Goal: Transaction & Acquisition: Download file/media

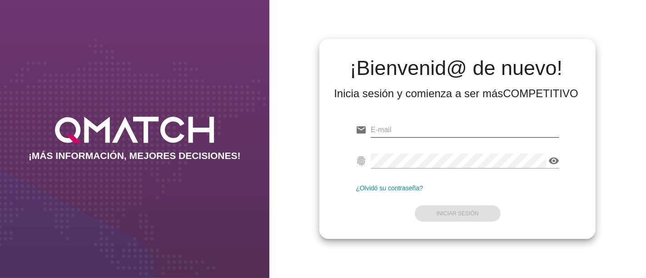
type input "[PERSON_NAME][EMAIL_ADDRESS][PERSON_NAME][DOMAIN_NAME]"
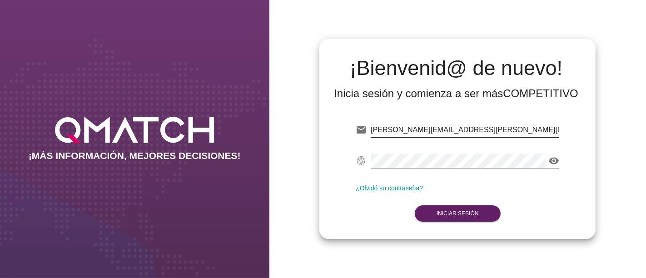
click at [496, 133] on input "[PERSON_NAME][EMAIL_ADDRESS][PERSON_NAME][DOMAIN_NAME]" at bounding box center [465, 130] width 189 height 15
click at [389, 234] on div "¡Bienvenid@ de nuevo! Inicia sesión y comienza a ser más COMPETITIVO email [PER…" at bounding box center [458, 139] width 276 height 200
click at [465, 223] on form "email [PERSON_NAME][EMAIL_ADDRESS][PERSON_NAME][DOMAIN_NAME] fingerprint visibi…" at bounding box center [458, 170] width 204 height 107
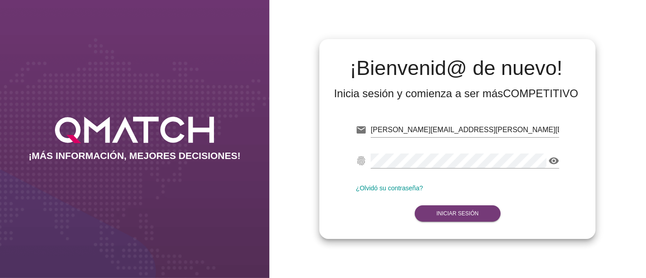
click at [473, 211] on strong "Iniciar Sesión" at bounding box center [458, 213] width 42 height 6
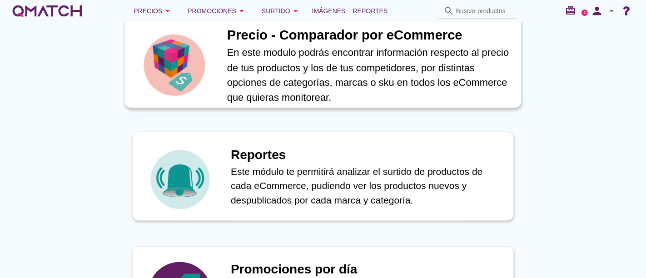
scroll to position [455, 0]
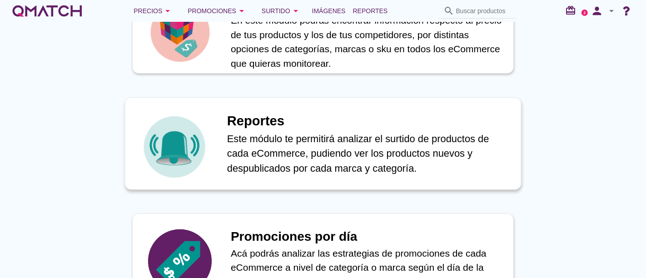
click at [249, 160] on p "Este módulo te permitirá analizar el surtido de productos de cada eCommerce, pu…" at bounding box center [369, 153] width 285 height 45
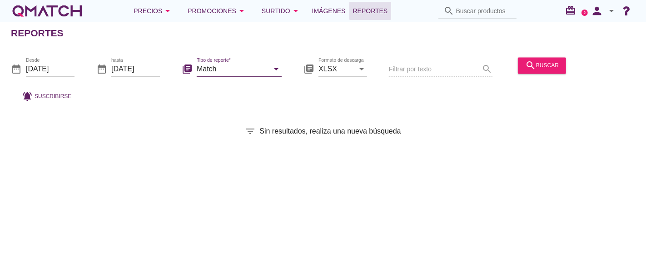
click at [265, 72] on input "Match" at bounding box center [233, 69] width 72 height 15
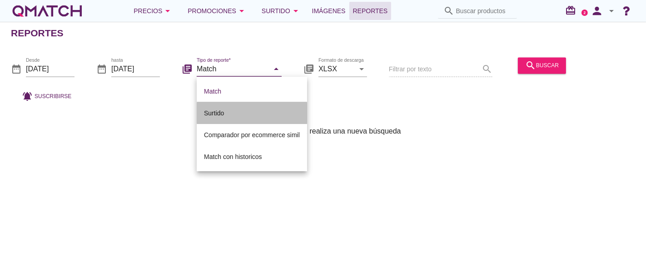
click at [213, 108] on div "Surtido" at bounding box center [252, 113] width 96 height 11
type input "Surtido"
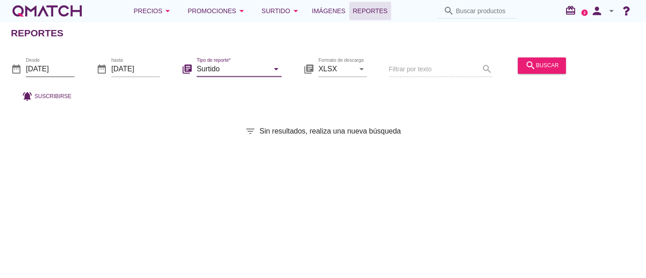
click at [66, 65] on input "[DATE]" at bounding box center [50, 69] width 49 height 15
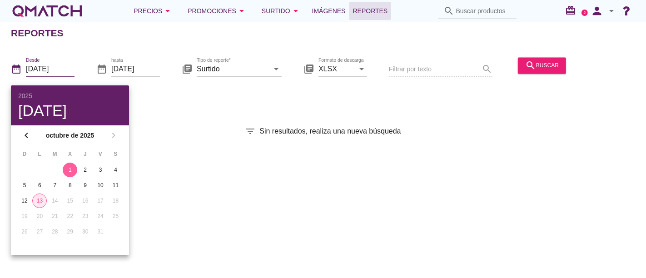
click at [42, 195] on button "13" at bounding box center [39, 201] width 15 height 15
type input "[DATE]"
click at [548, 67] on div "search buscar" at bounding box center [542, 65] width 34 height 11
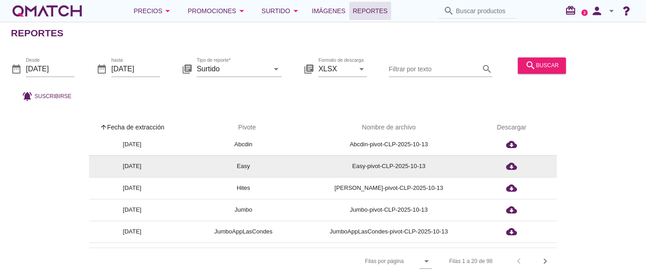
scroll to position [101, 0]
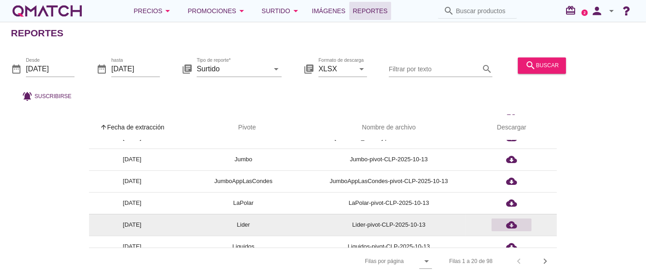
click at [514, 228] on icon "cloud_download" at bounding box center [511, 225] width 11 height 11
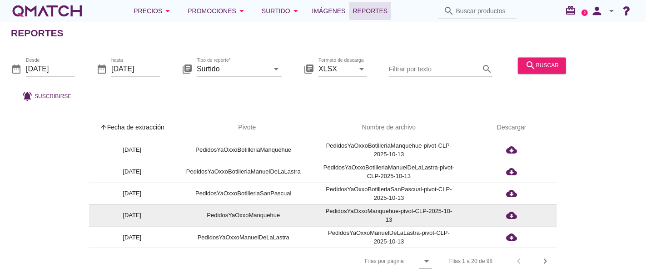
scroll to position [4, 0]
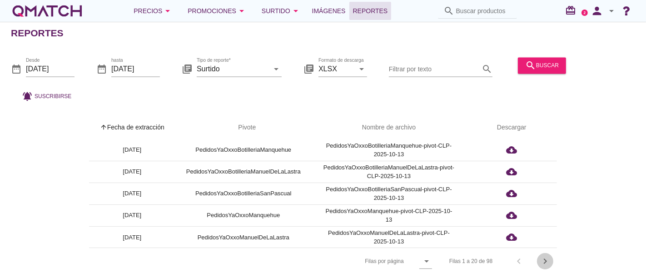
click at [547, 261] on icon "chevron_right" at bounding box center [545, 261] width 11 height 11
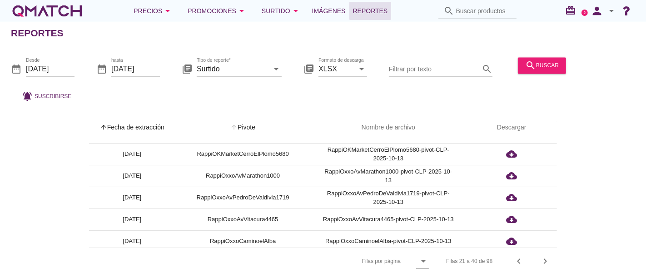
scroll to position [329, 0]
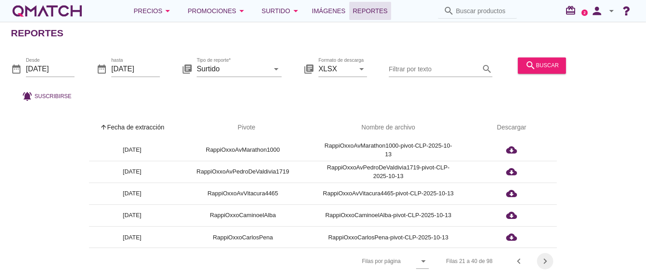
click at [549, 259] on icon "chevron_right" at bounding box center [545, 261] width 11 height 11
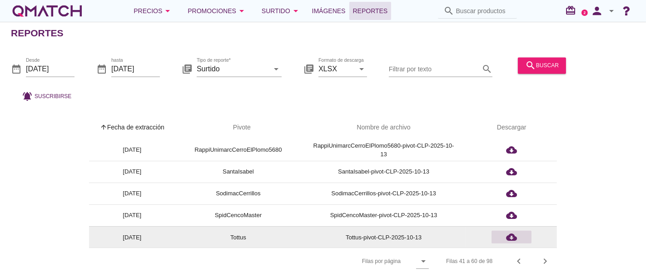
click at [518, 235] on div "cloud_download" at bounding box center [511, 237] width 33 height 11
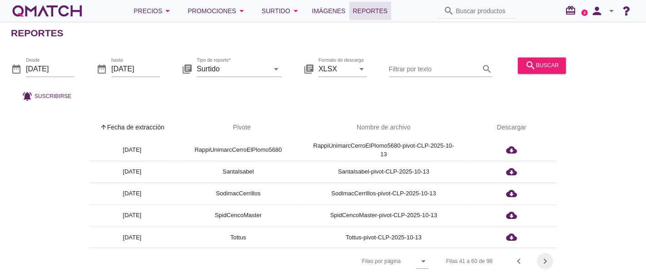
click at [549, 258] on icon "chevron_right" at bounding box center [545, 261] width 11 height 11
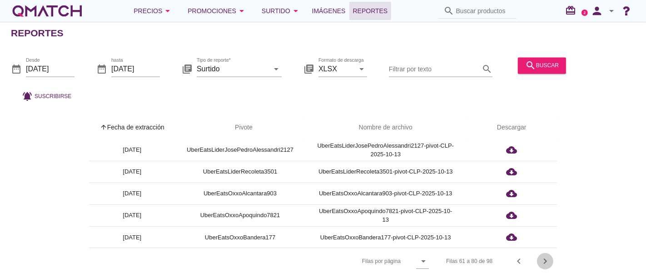
click at [551, 261] on div "chevron_right" at bounding box center [545, 261] width 16 height 11
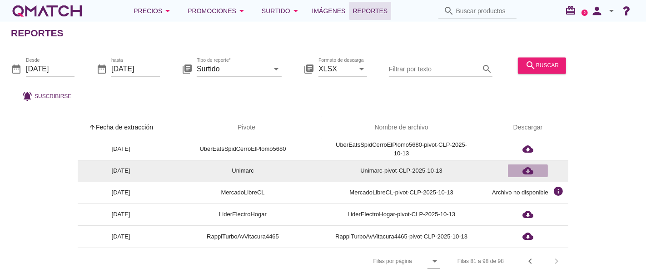
click at [530, 165] on icon "cloud_download" at bounding box center [528, 170] width 11 height 11
